Goal: Task Accomplishment & Management: Use online tool/utility

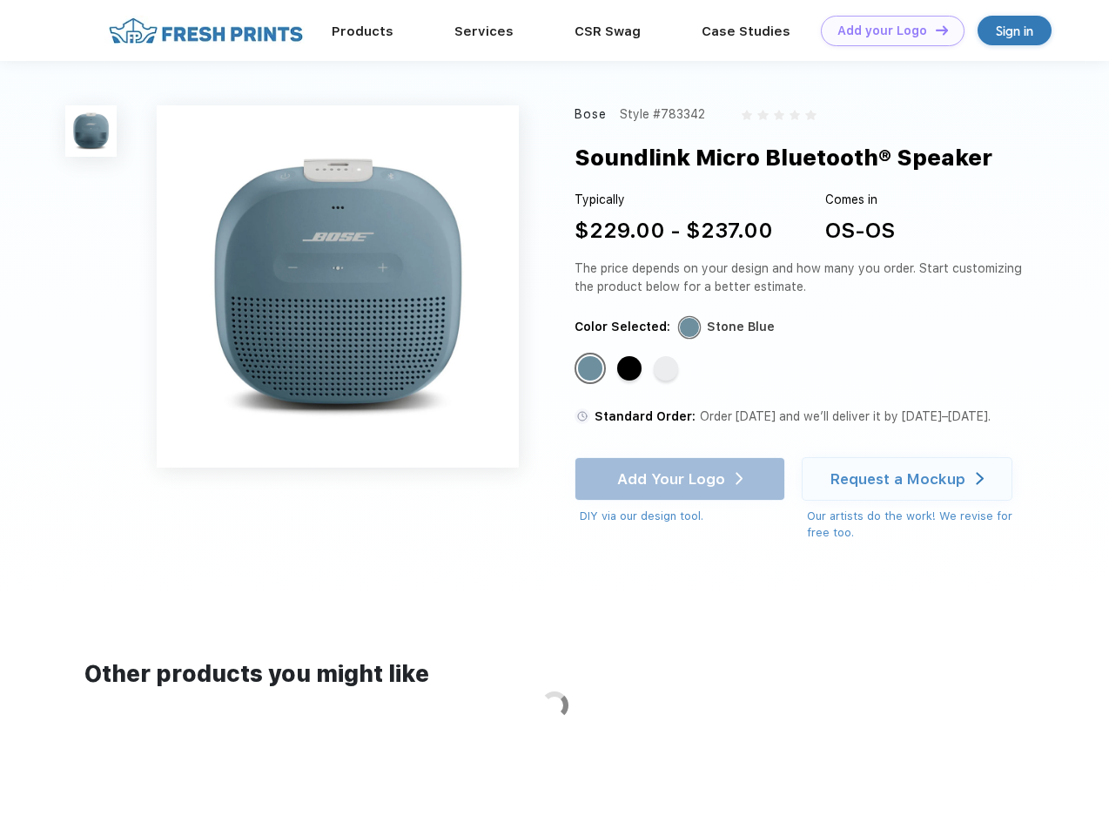
click at [886, 30] on link "Add your Logo Design Tool" at bounding box center [893, 31] width 144 height 30
click at [0, 0] on div "Design Tool" at bounding box center [0, 0] width 0 height 0
click at [934, 30] on link "Add your Logo Design Tool" at bounding box center [893, 31] width 144 height 30
click at [91, 131] on img at bounding box center [90, 130] width 51 height 51
click at [592, 369] on div "Standard Color" at bounding box center [590, 368] width 24 height 24
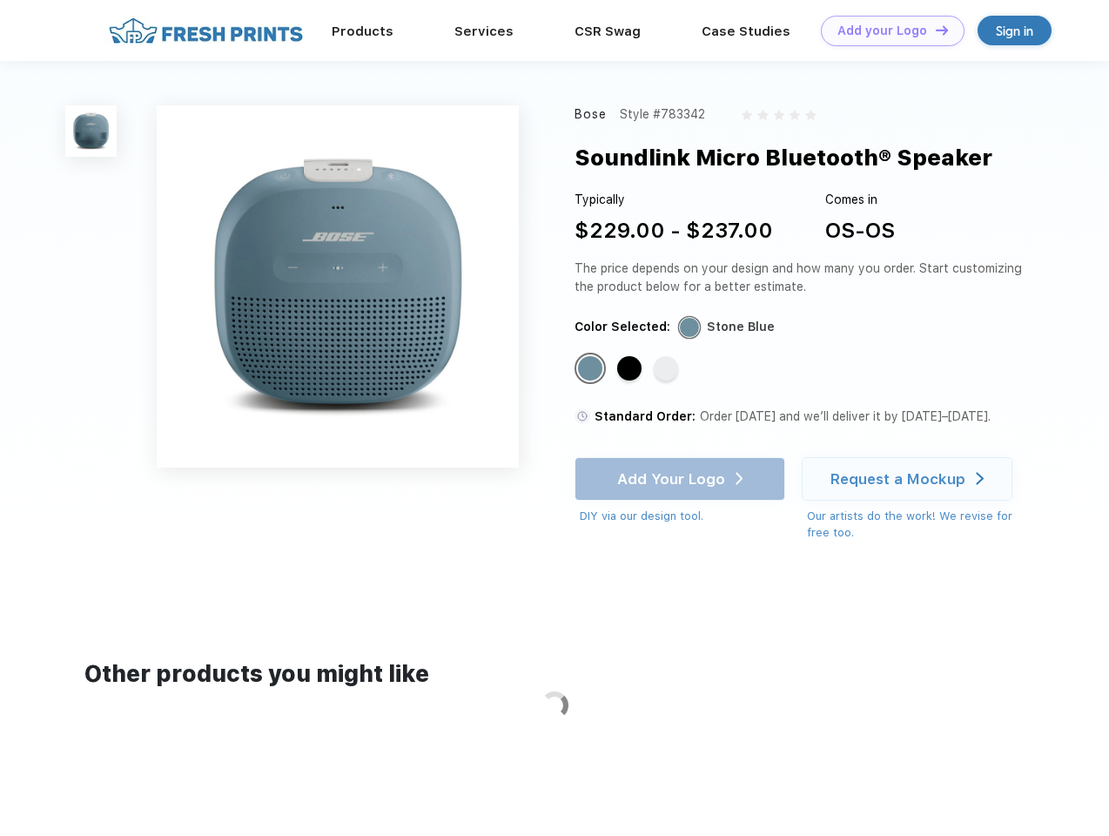
click at [631, 369] on div "Standard Color" at bounding box center [629, 368] width 24 height 24
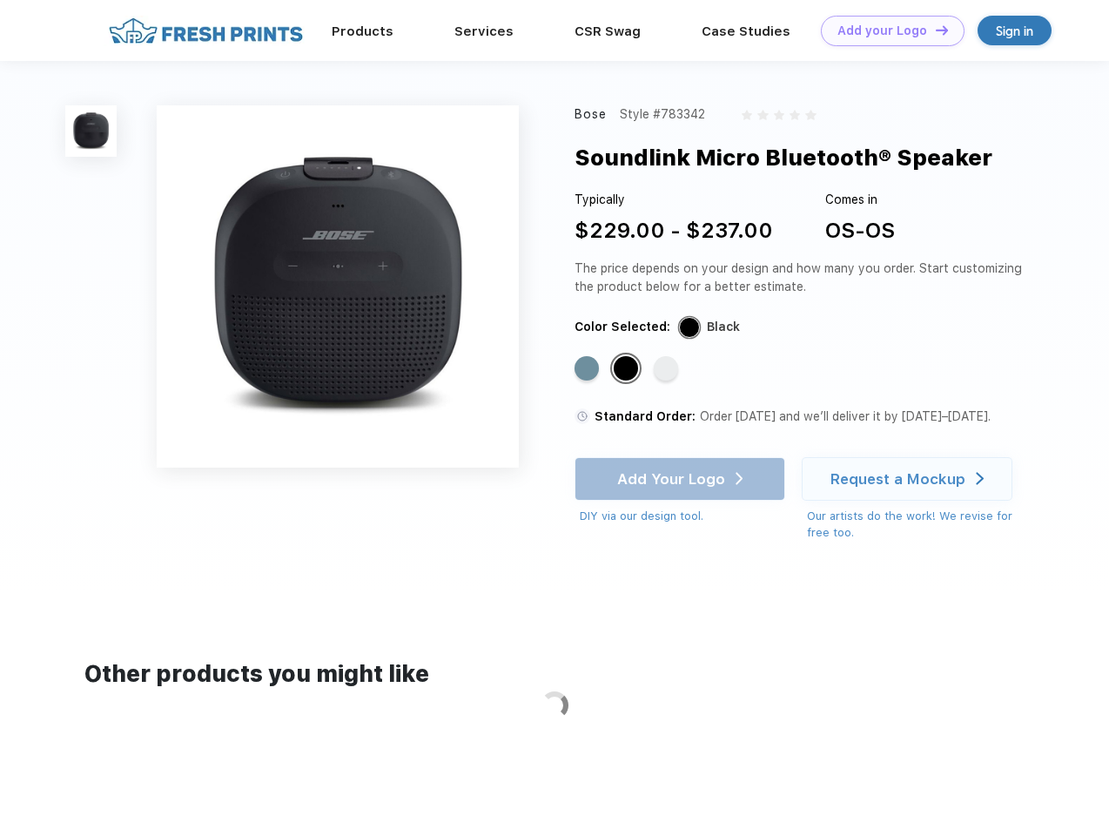
click at [668, 369] on div "Standard Color" at bounding box center [666, 368] width 24 height 24
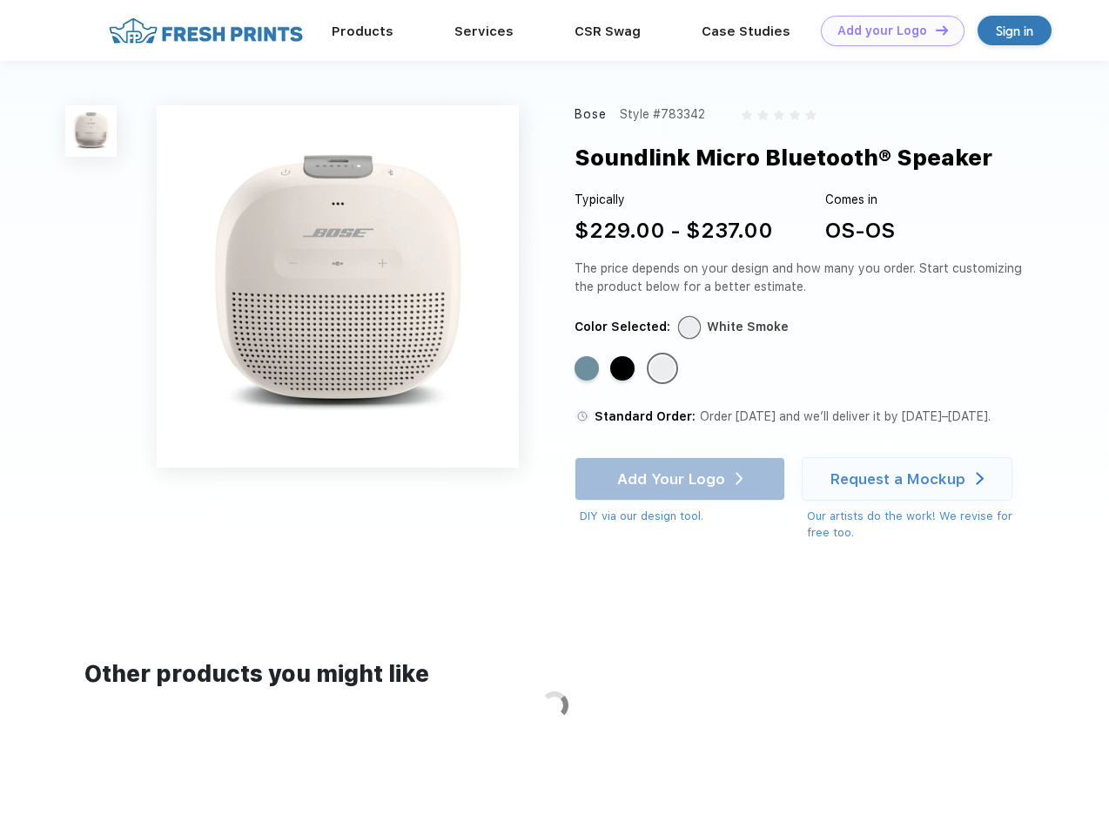
click at [682, 479] on div "Add Your Logo DIY via our design tool. Ah shoot! This product isn't up in our d…" at bounding box center [680, 491] width 211 height 68
click at [910, 479] on div "Request a Mockup" at bounding box center [898, 478] width 135 height 17
